Goal: Task Accomplishment & Management: Manage account settings

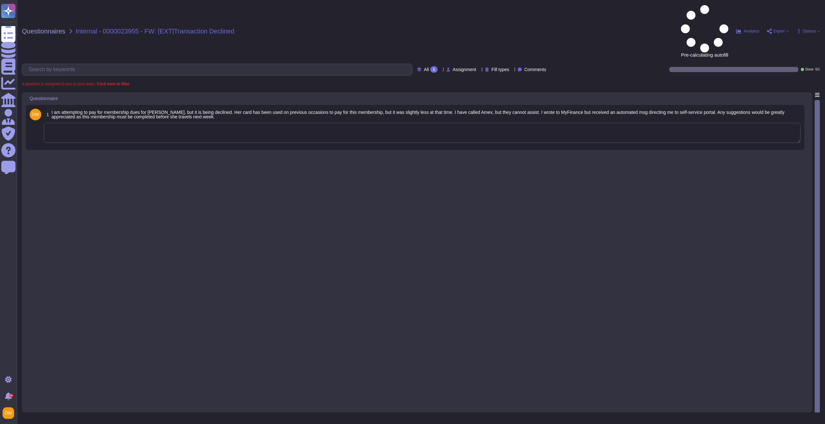
click at [196, 123] on textarea at bounding box center [422, 133] width 756 height 20
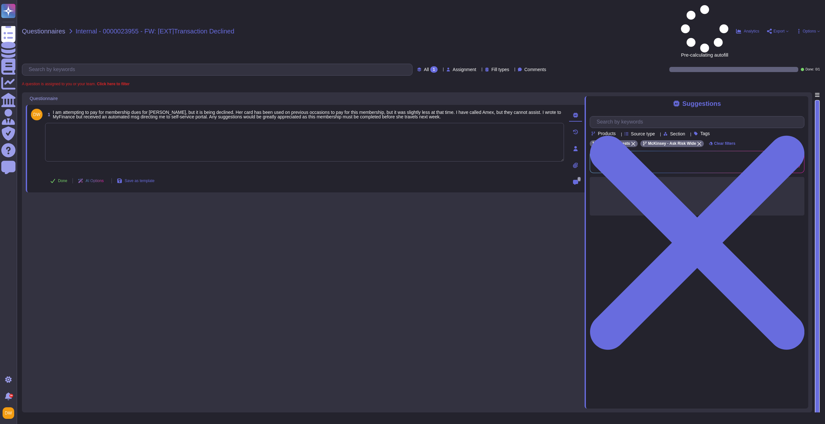
paste textarea "For your awareness, I’m sharing with you the Travel and Expense Standard for [G…"
type textarea "For your awareness, I’m sharing with you the Travel and Expense Standard for [G…"
click at [59, 175] on button "Done" at bounding box center [58, 181] width 27 height 13
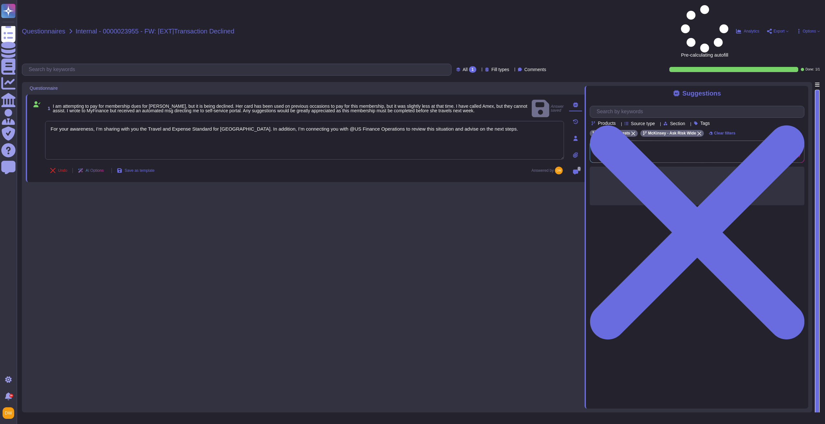
click at [55, 28] on span "Questionnaires" at bounding box center [43, 31] width 43 height 6
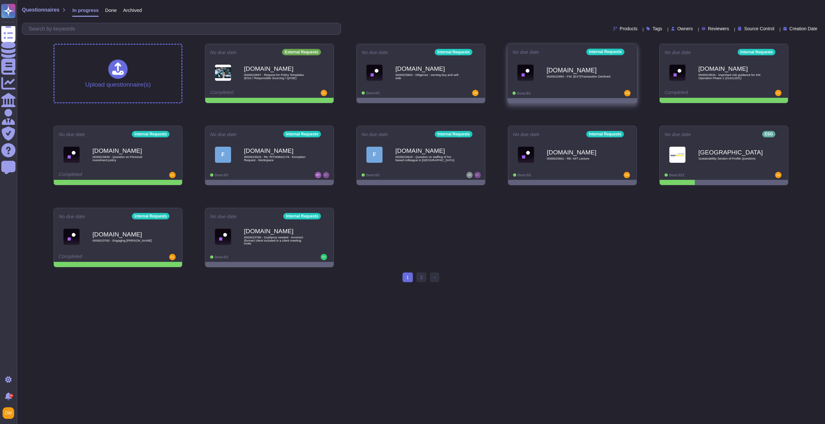
click at [631, 51] on icon at bounding box center [631, 52] width 1 height 2
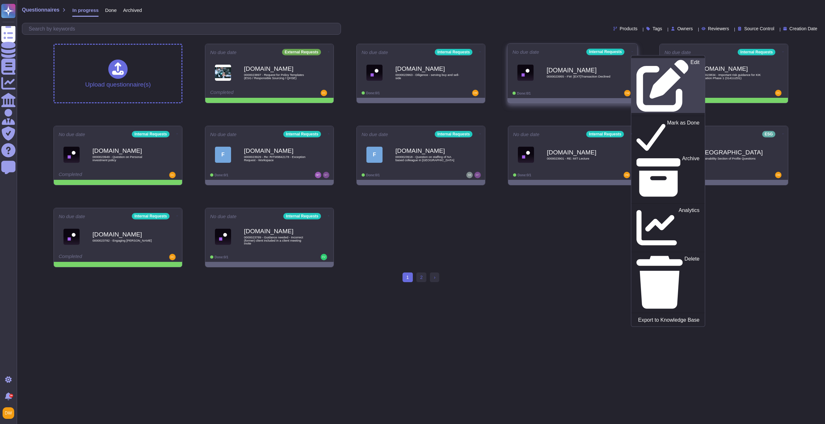
click at [690, 63] on p "Edit" at bounding box center [694, 86] width 9 height 52
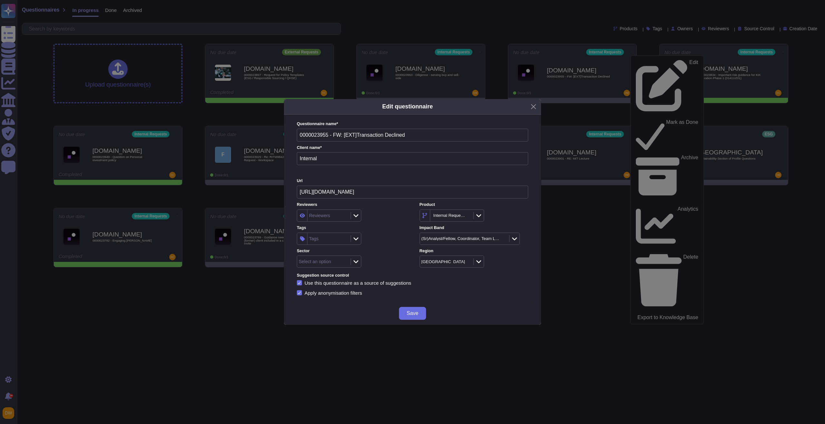
click at [328, 261] on div "Select an option" at bounding box center [315, 262] width 32 height 5
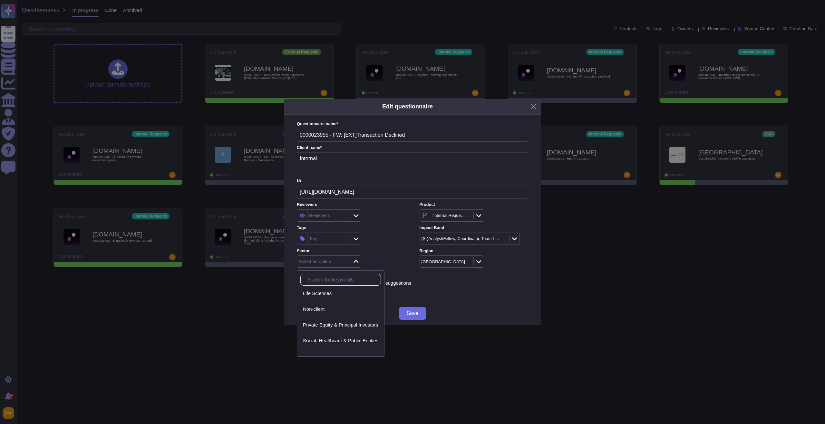
scroll to position [77, 0]
click at [334, 319] on div "Non-client" at bounding box center [340, 314] width 81 height 14
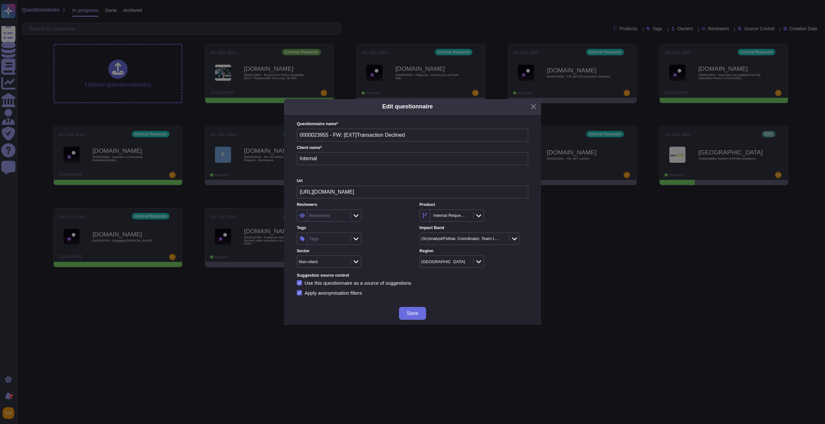
click at [331, 243] on div "Tags" at bounding box center [328, 239] width 42 height 12
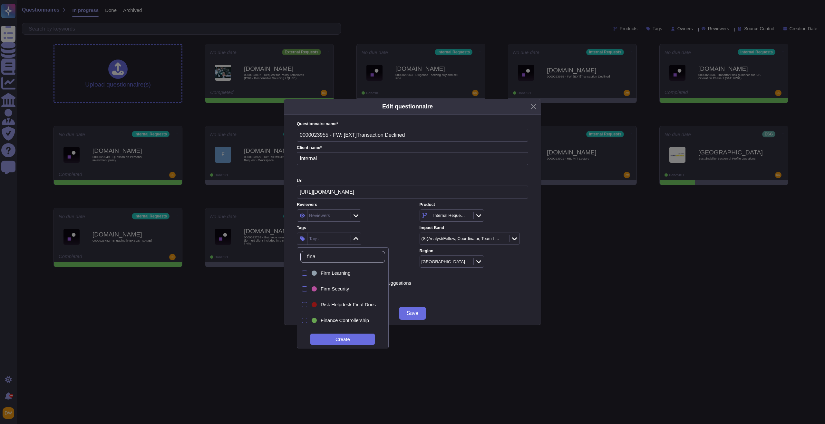
type input "[PERSON_NAME]"
click at [353, 311] on div "Finance GO&T" at bounding box center [340, 307] width 61 height 14
click at [388, 244] on div "Finance GO&T" at bounding box center [351, 239] width 109 height 12
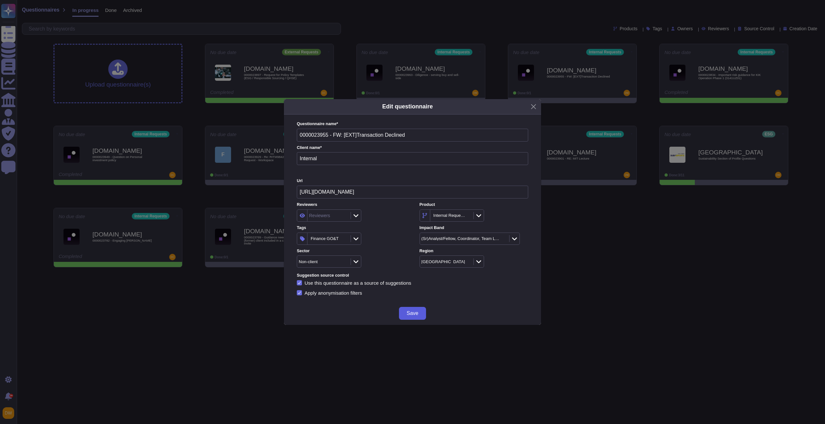
click at [421, 318] on button "Save" at bounding box center [412, 313] width 27 height 13
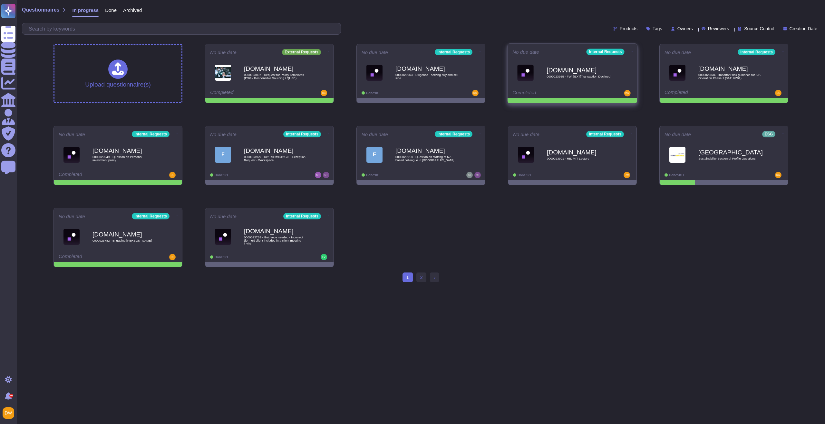
click at [631, 51] on icon at bounding box center [631, 52] width 1 height 2
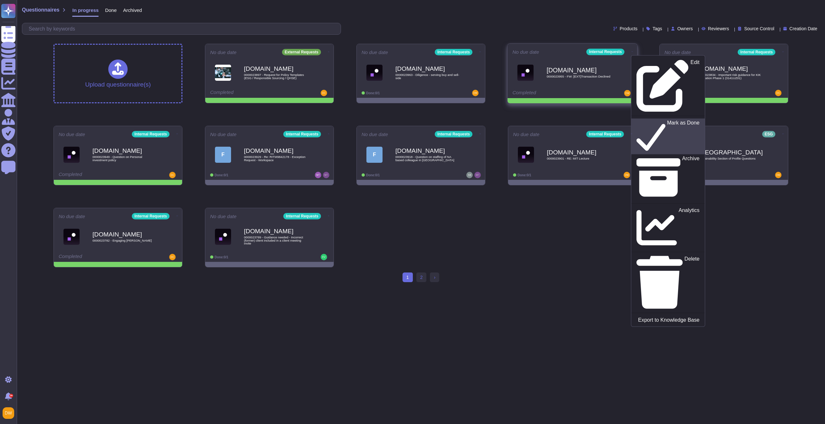
click at [667, 120] on p "Mark as Done" at bounding box center [683, 136] width 33 height 33
